Goal: Communication & Community: Answer question/provide support

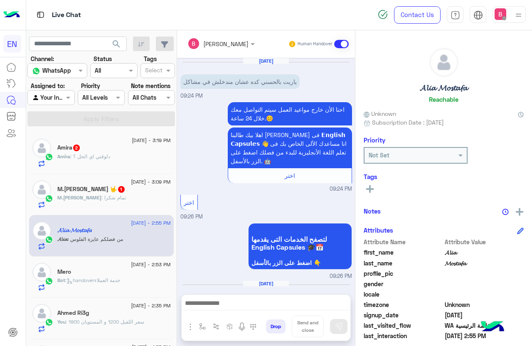
scroll to position [101, 0]
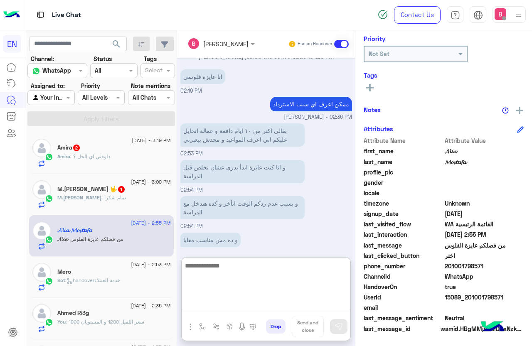
click at [219, 304] on textarea at bounding box center [266, 286] width 169 height 50
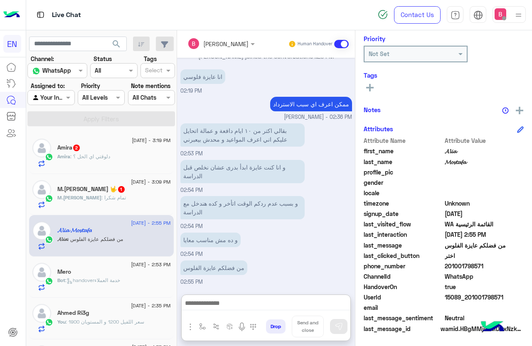
click at [119, 160] on div "Amira : دلوقتي اي الحل ؟" at bounding box center [114, 160] width 114 height 15
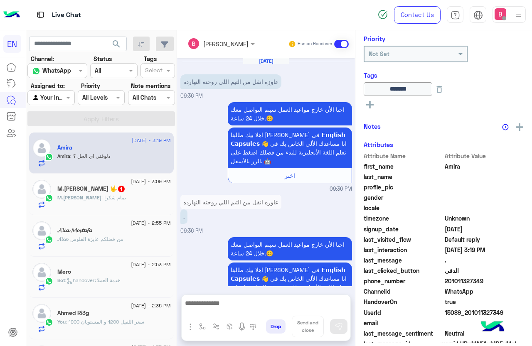
scroll to position [673, 0]
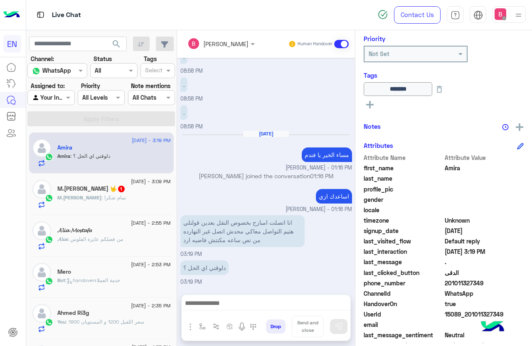
drag, startPoint x: 447, startPoint y: 282, endPoint x: 492, endPoint y: 285, distance: 45.0
click at [502, 285] on span "201011327349" at bounding box center [484, 283] width 79 height 9
copy span "01011327349"
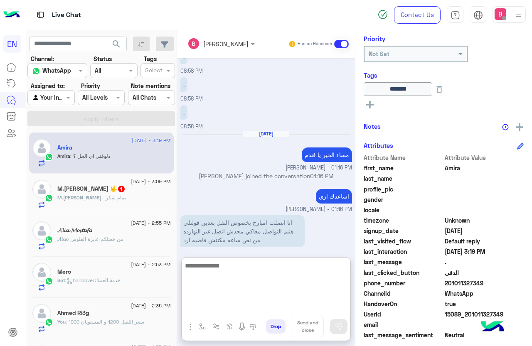
click at [253, 301] on textarea at bounding box center [266, 286] width 169 height 50
type textarea "*"
type textarea "**********"
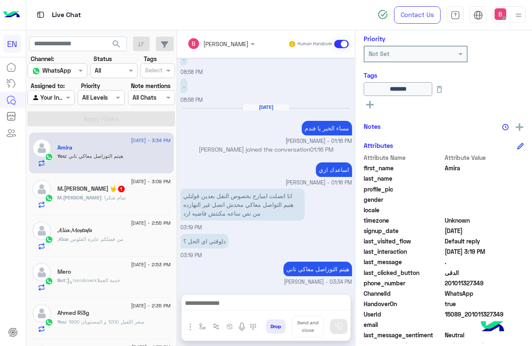
scroll to position [699, 0]
click at [178, 291] on div "Bassant Ayman Human Handover [DATE] عاوزه انقل من التيم اللي روحته النهارده 09:…" at bounding box center [266, 189] width 178 height 319
